Goal: Task Accomplishment & Management: Manage account settings

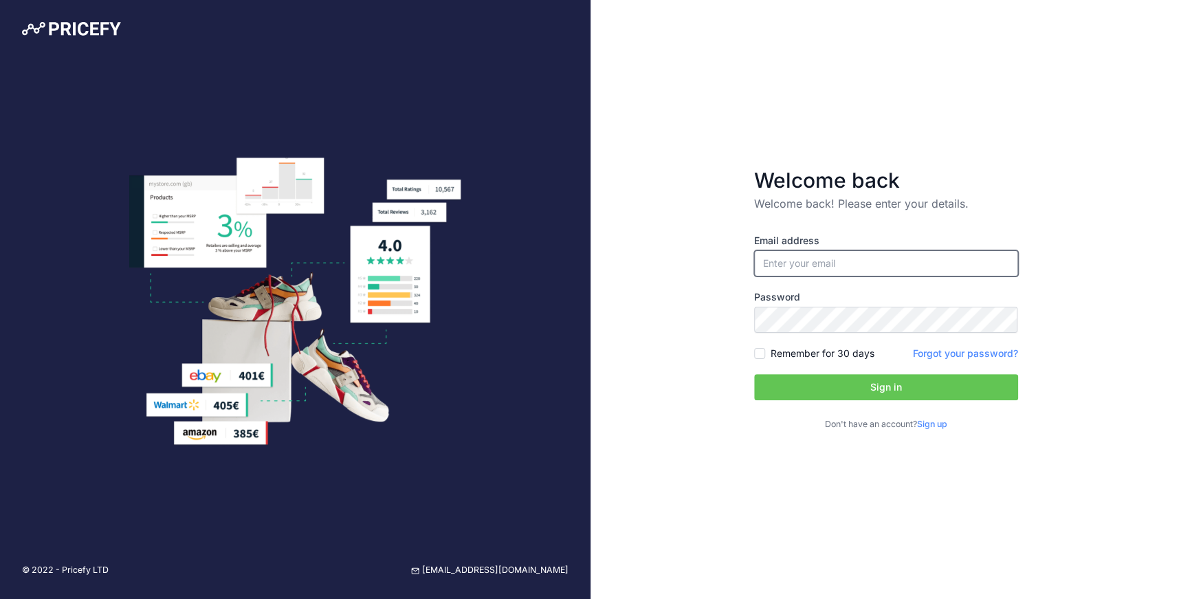
click at [772, 256] on input "email" at bounding box center [886, 263] width 264 height 26
type input "alinnechifor2@gmail.com"
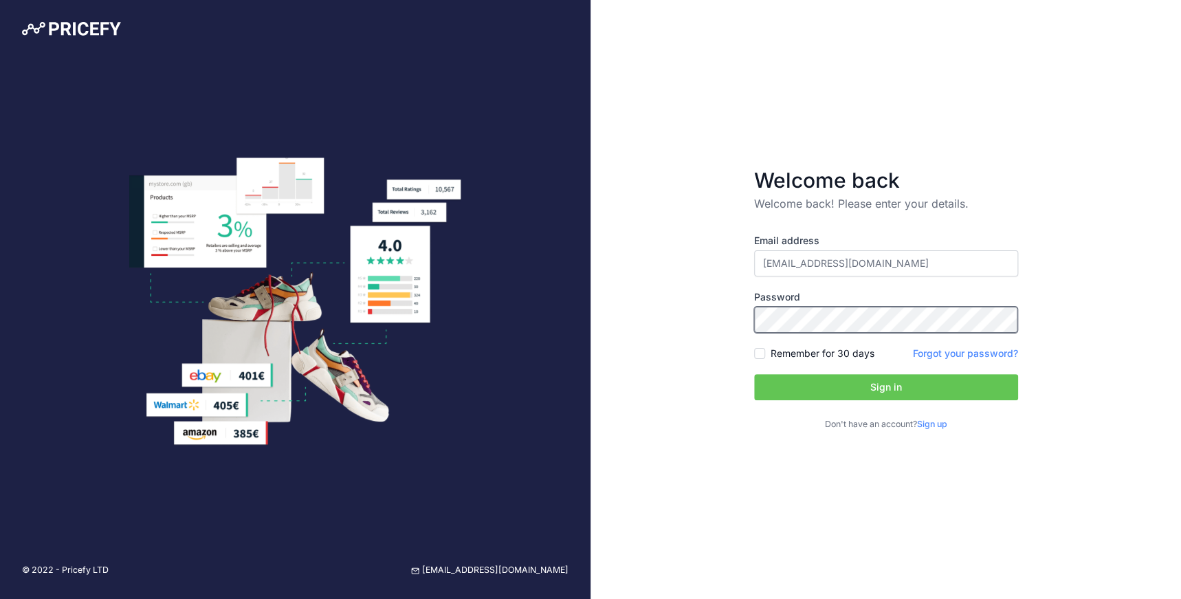
click at [754, 374] on button "Sign in" at bounding box center [886, 387] width 264 height 26
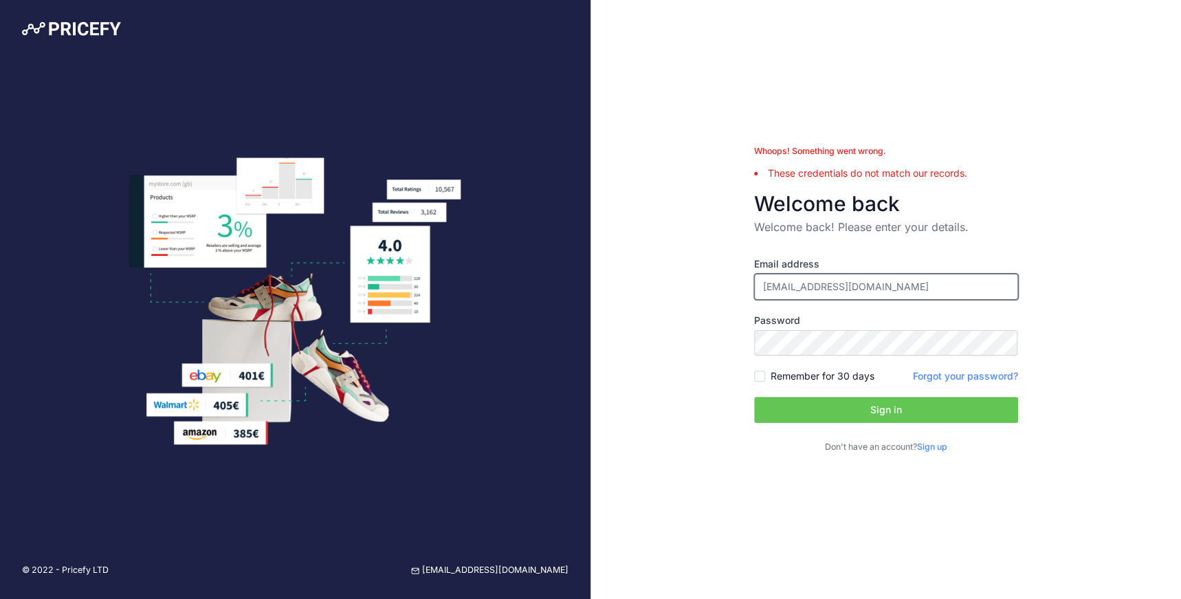
drag, startPoint x: 891, startPoint y: 291, endPoint x: 694, endPoint y: 295, distance: 196.6
click at [694, 295] on div "Whoops! Something went wrong. These credentials do not match our records. Welco…" at bounding box center [885, 299] width 590 height 599
type input "[EMAIL_ADDRESS][DOMAIN_NAME]"
click at [754, 397] on button "Sign in" at bounding box center [886, 410] width 264 height 26
